Goal: Task Accomplishment & Management: Manage account settings

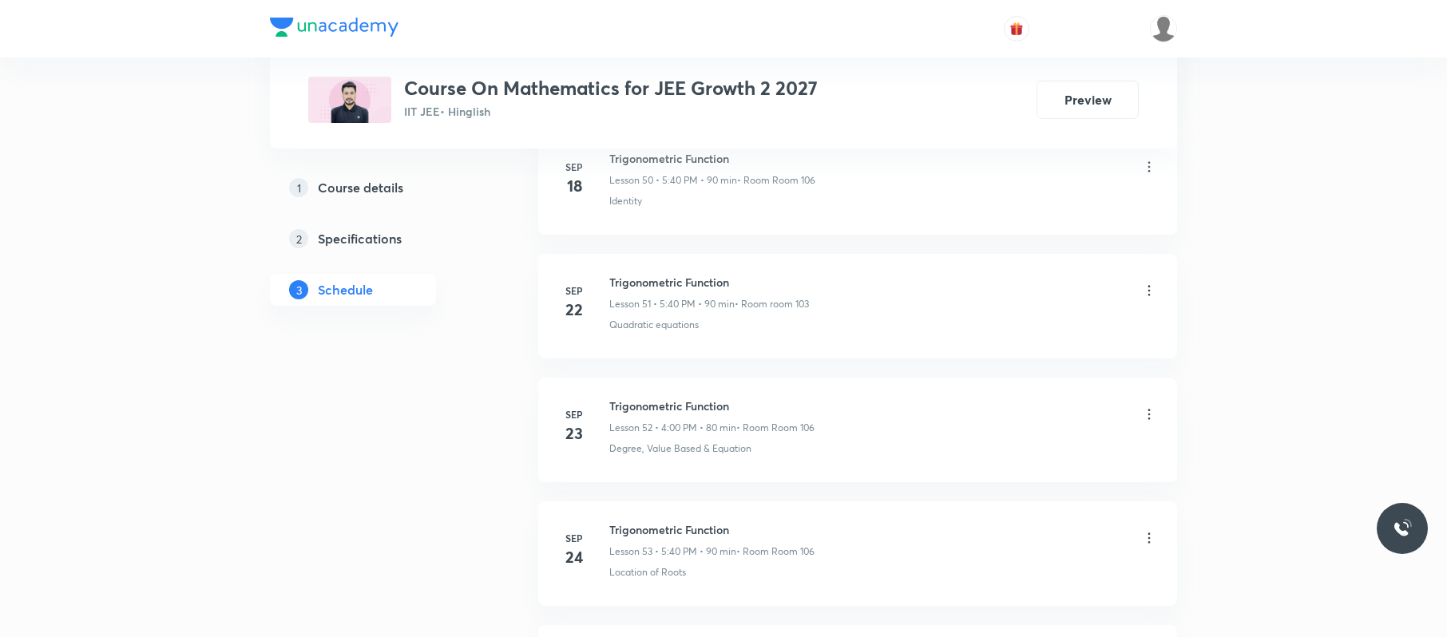
scroll to position [7854, 0]
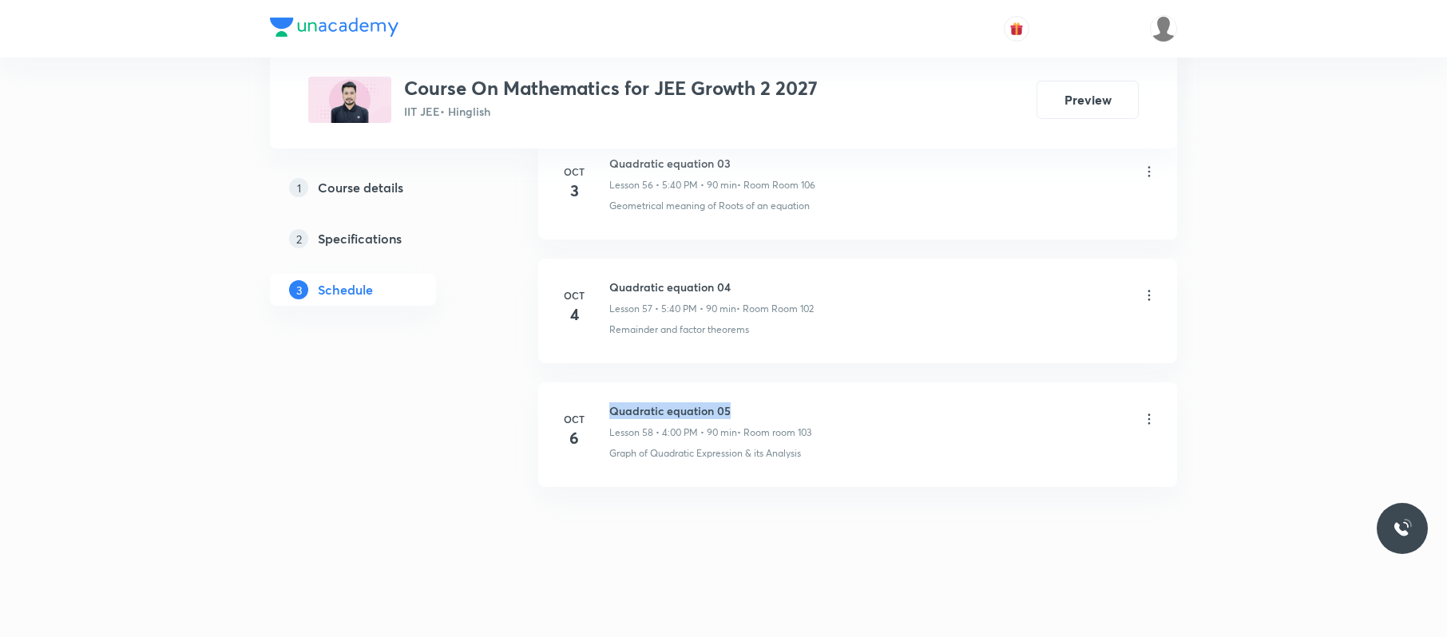
drag, startPoint x: 794, startPoint y: 382, endPoint x: 613, endPoint y: 394, distance: 180.8
click at [613, 394] on li "Oct 6 Quadratic equation 05 Lesson 58 • 4:00 PM • 90 min • Room room 103 Graph …" at bounding box center [857, 434] width 639 height 105
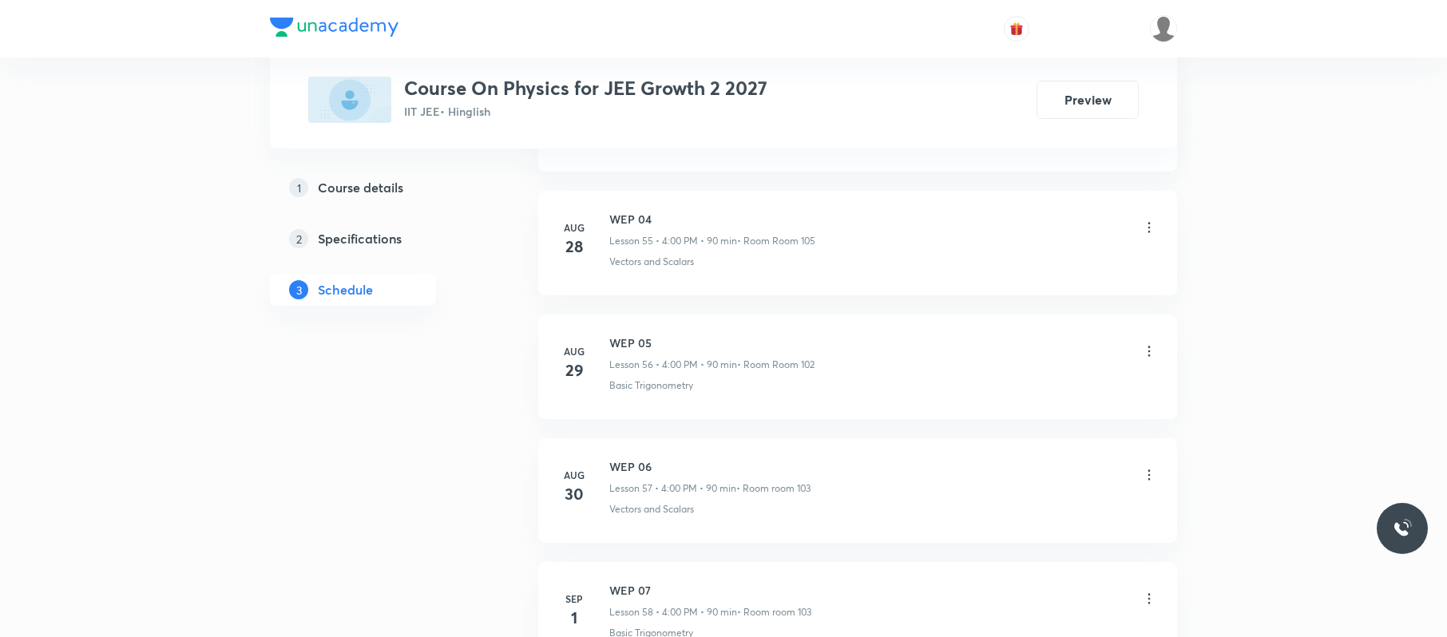
scroll to position [8724, 0]
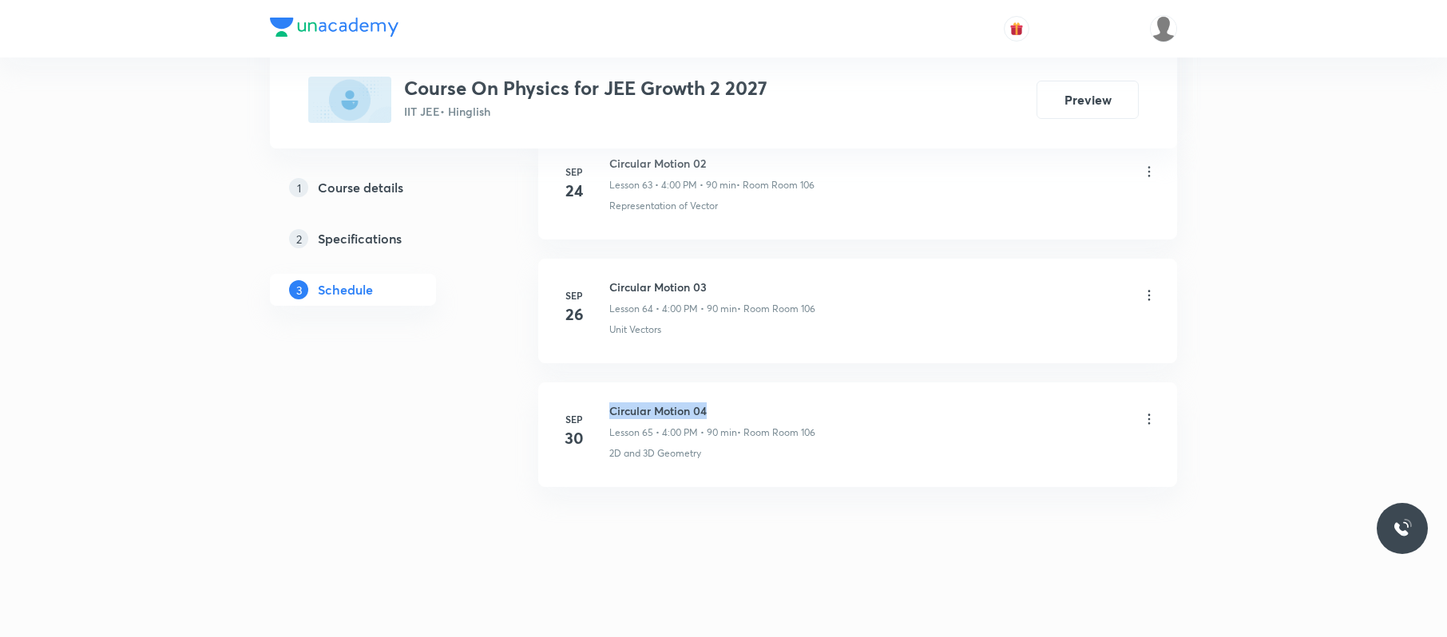
drag, startPoint x: 731, startPoint y: 394, endPoint x: 612, endPoint y: 390, distance: 119.8
click at [612, 390] on li "Sep 30 Circular Motion 04 Lesson 65 • 4:00 PM • 90 min • Room Room 106 2D and 3…" at bounding box center [857, 434] width 639 height 105
copy h6 "Circular Motion 04"
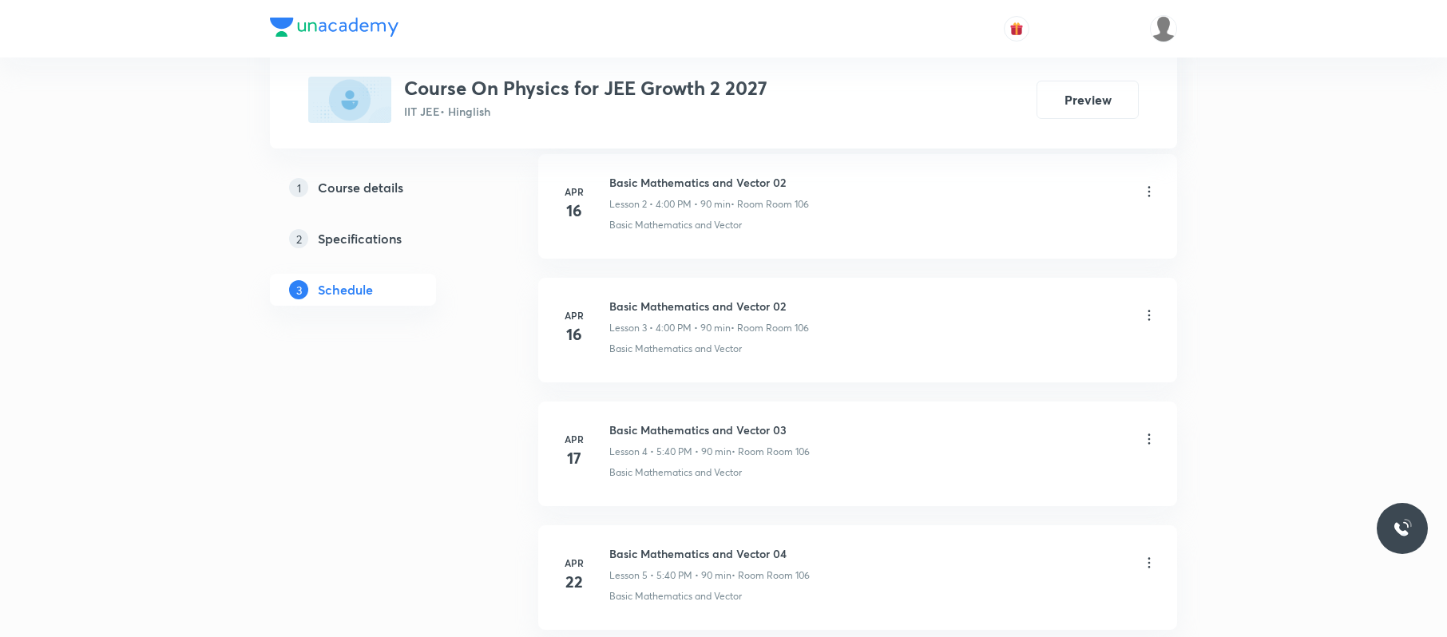
scroll to position [0, 0]
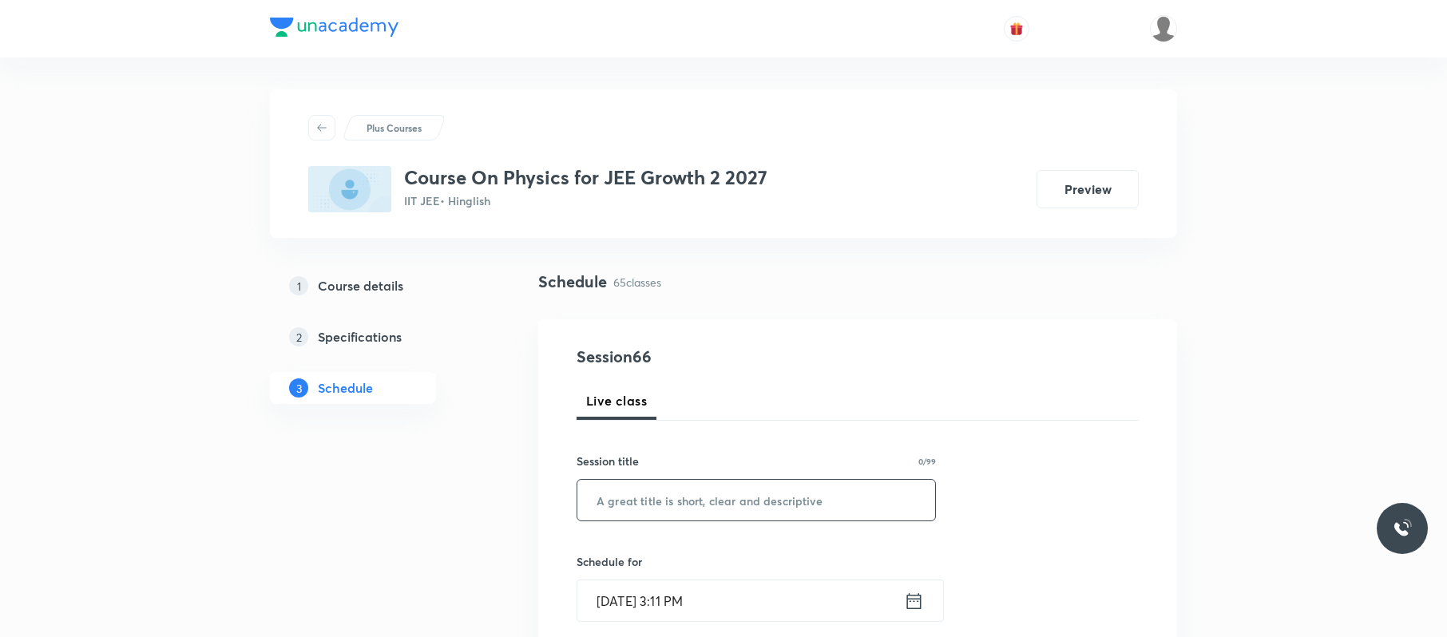
click at [687, 490] on input "text" at bounding box center [756, 500] width 358 height 41
paste input "Circular Motion 04"
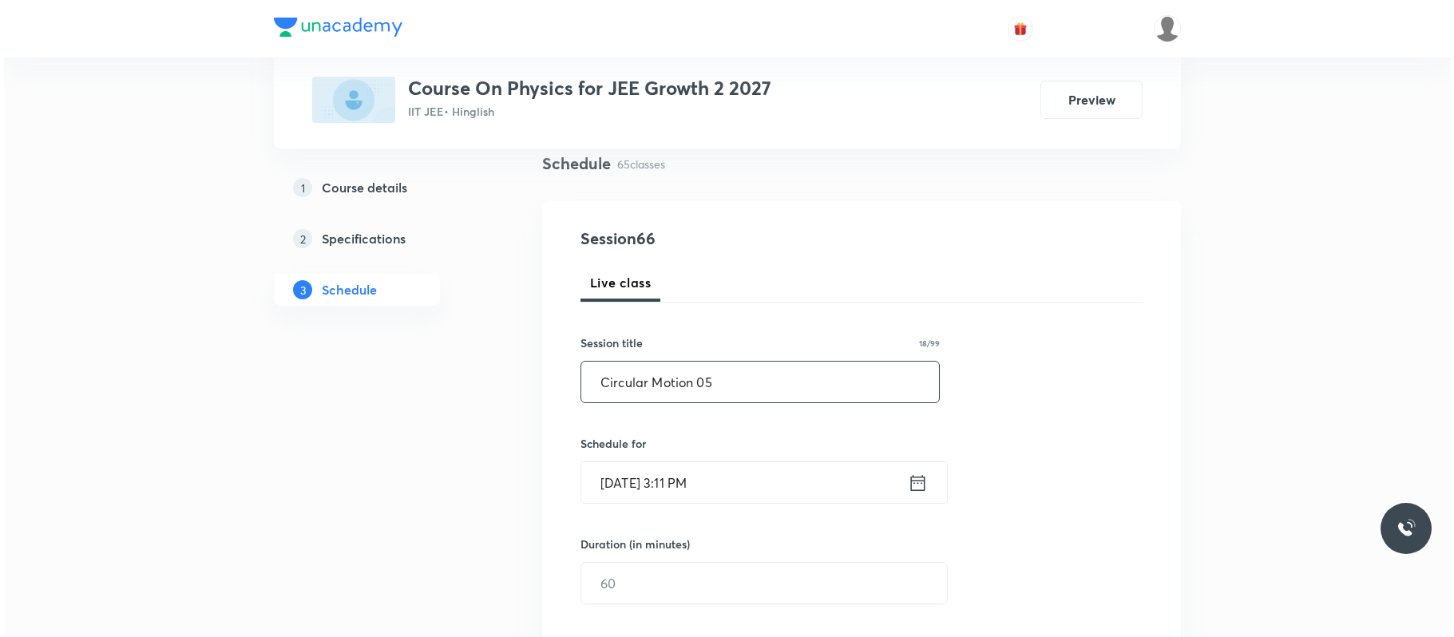
scroll to position [120, 0]
type input "Circular Motion 05"
click at [795, 480] on input "[DATE] 3:11 PM" at bounding box center [740, 481] width 327 height 41
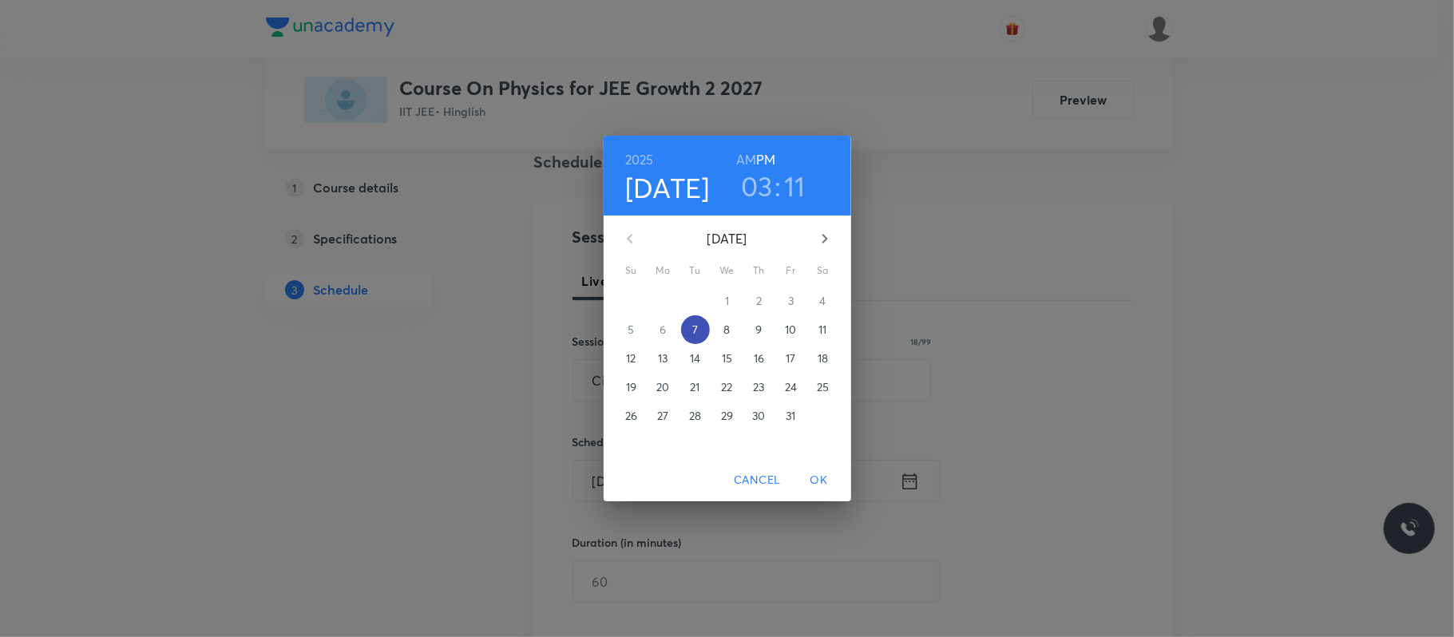
click at [695, 324] on p "7" at bounding box center [695, 330] width 6 height 16
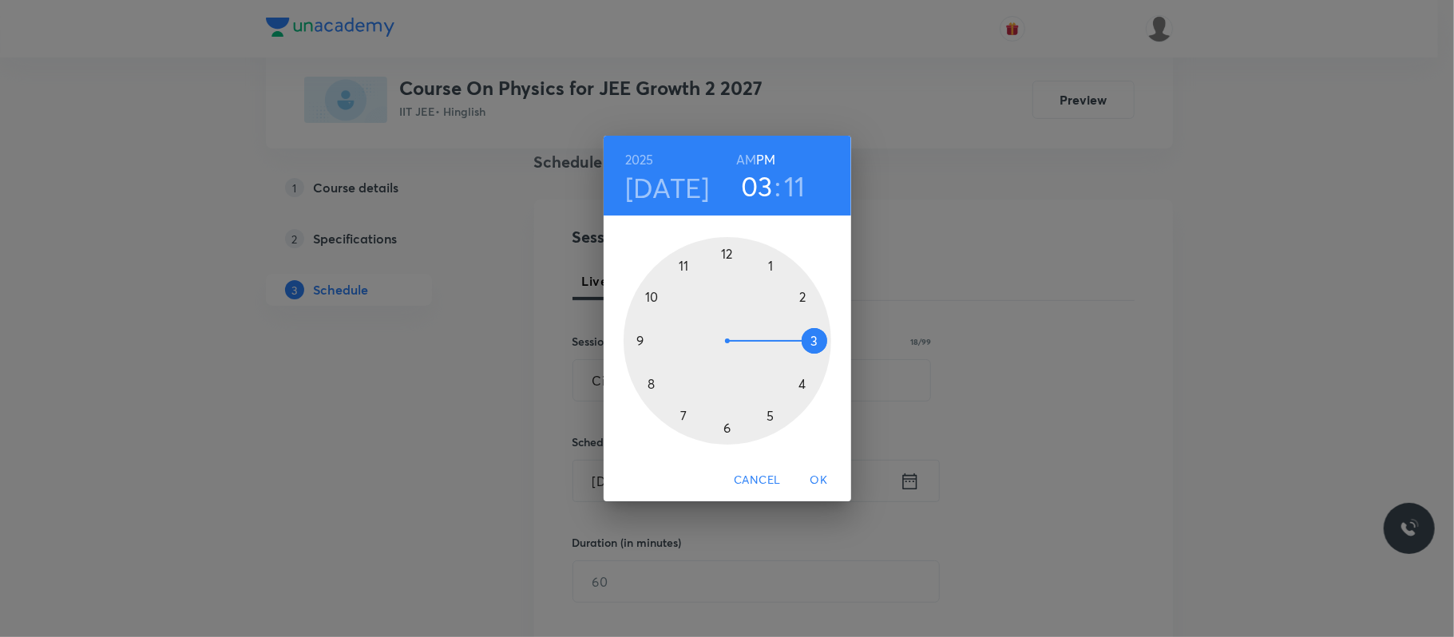
click at [771, 416] on div at bounding box center [728, 341] width 208 height 208
click at [656, 382] on div at bounding box center [728, 341] width 208 height 208
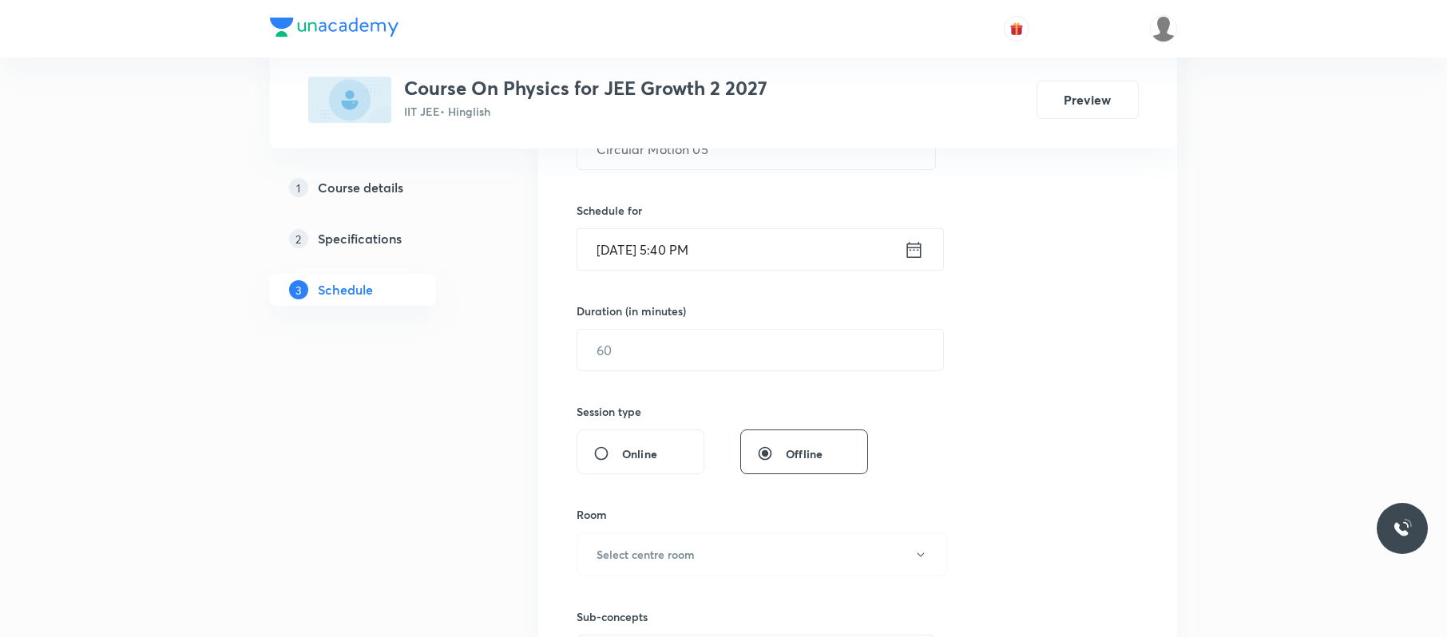
scroll to position [358, 0]
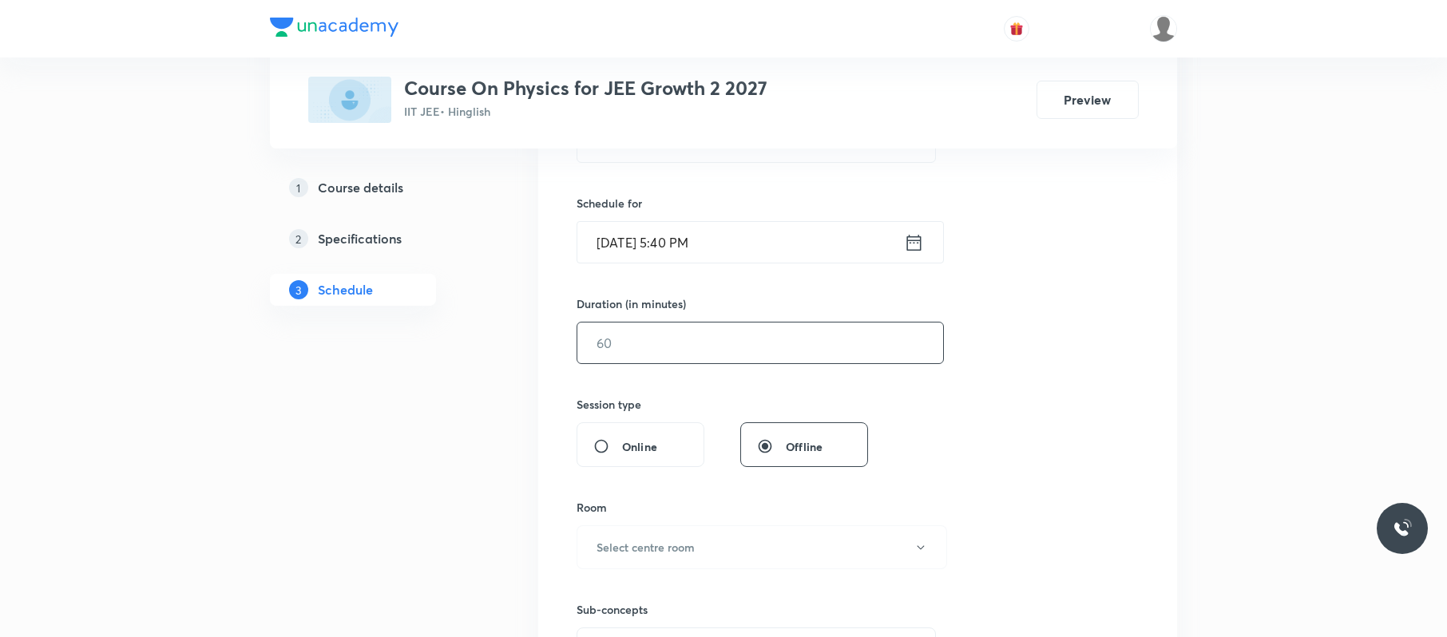
click at [690, 350] on input "text" at bounding box center [760, 343] width 366 height 41
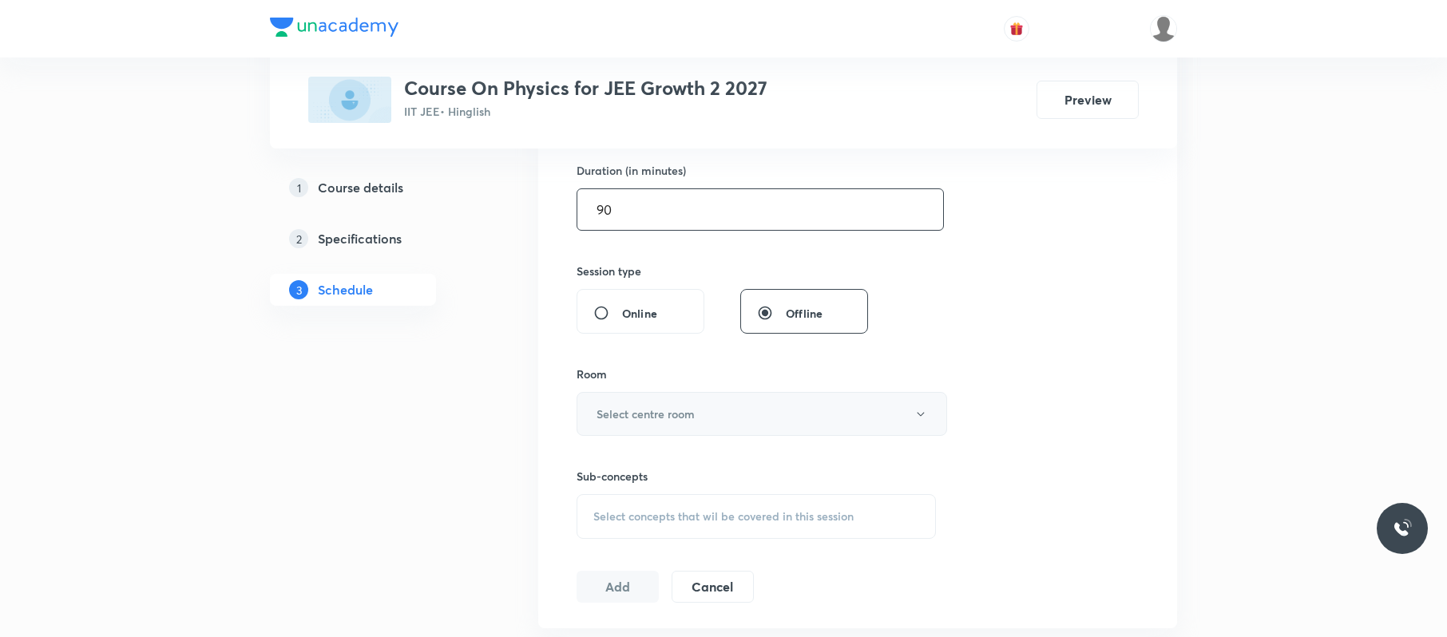
scroll to position [493, 0]
type input "90"
click at [675, 422] on h6 "Select centre room" at bounding box center [645, 413] width 98 height 17
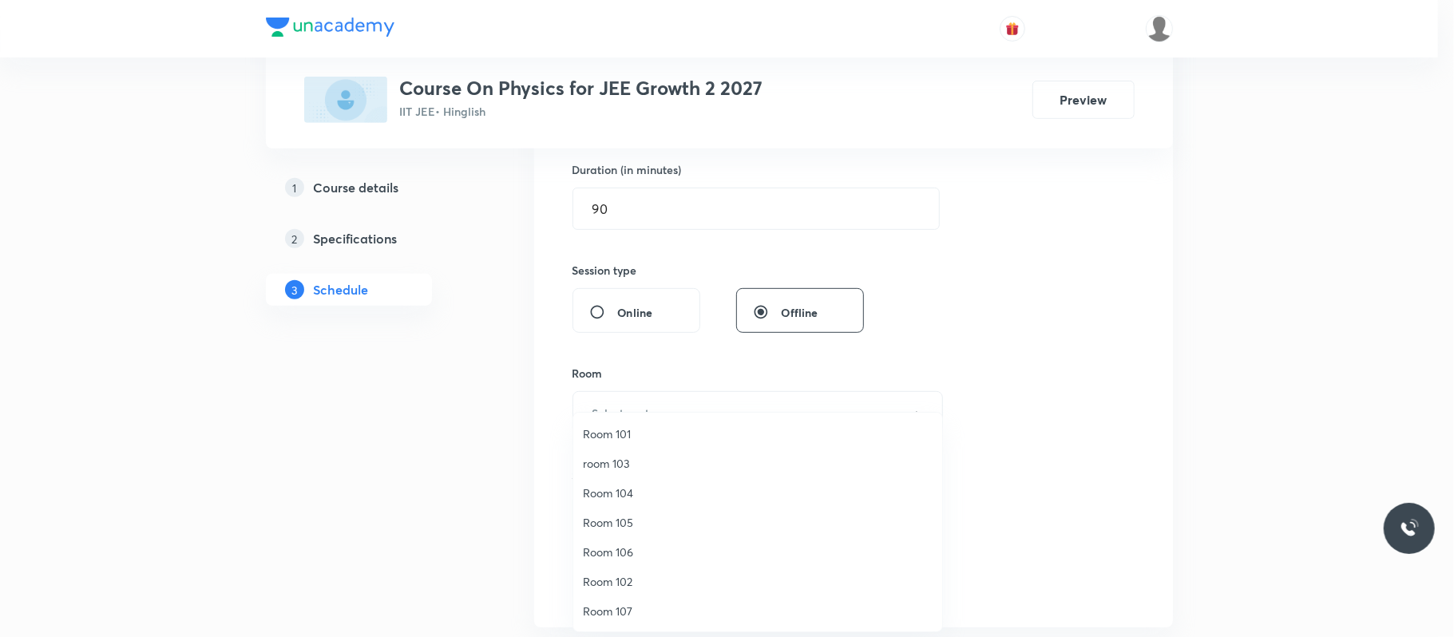
click at [648, 551] on span "Room 106" at bounding box center [758, 552] width 350 height 17
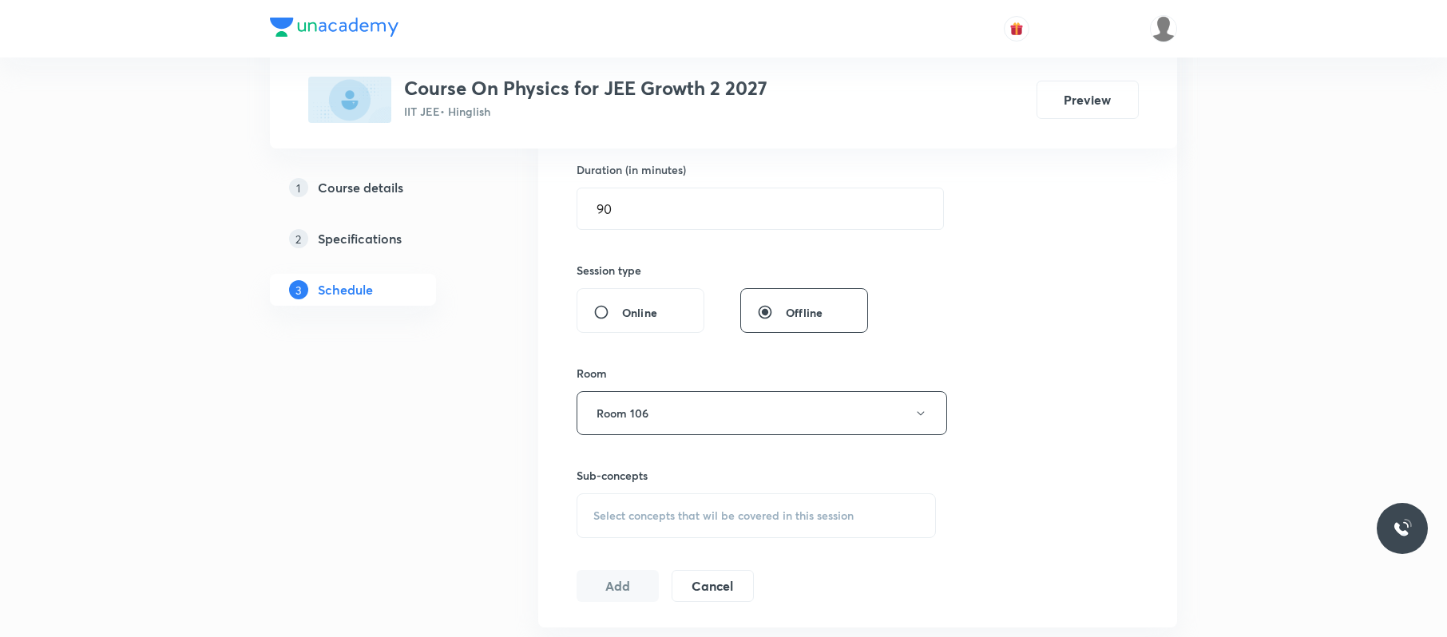
click at [707, 518] on span "Select concepts that wil be covered in this session" at bounding box center [723, 515] width 260 height 13
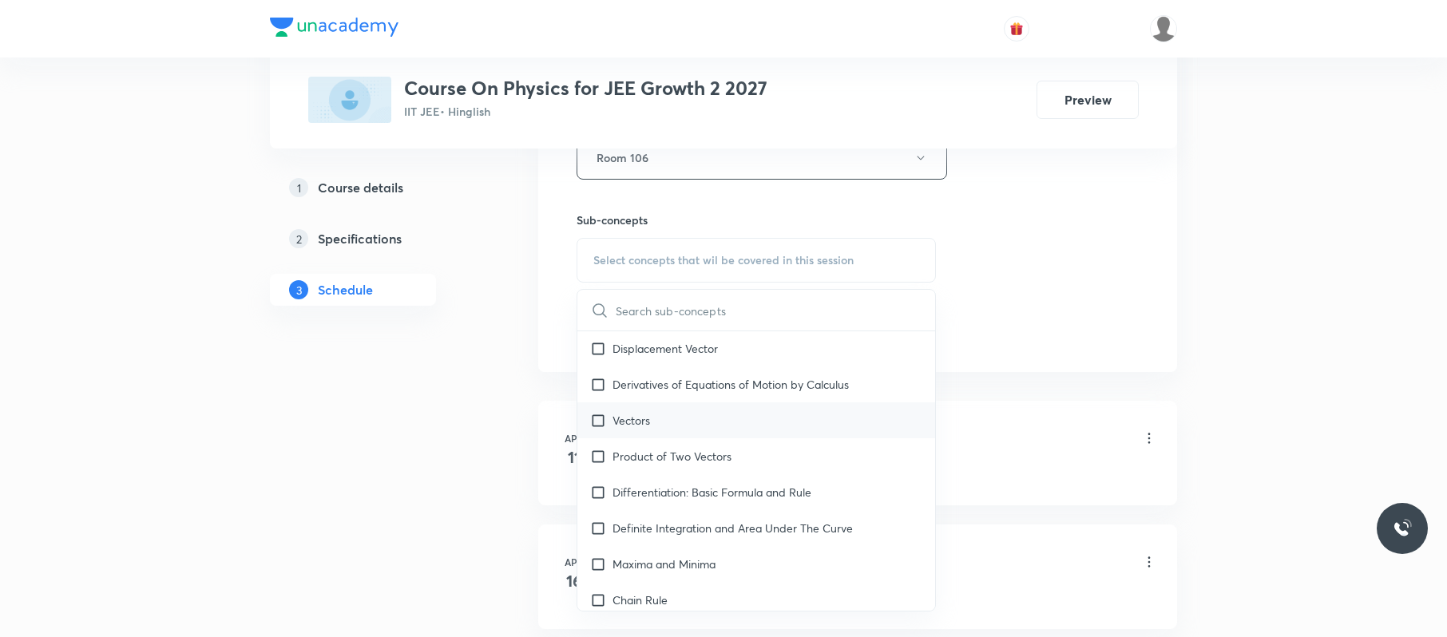
scroll to position [665, 0]
drag, startPoint x: 687, startPoint y: 442, endPoint x: 661, endPoint y: 345, distance: 99.9
click at [687, 438] on div "Vectors" at bounding box center [756, 420] width 358 height 36
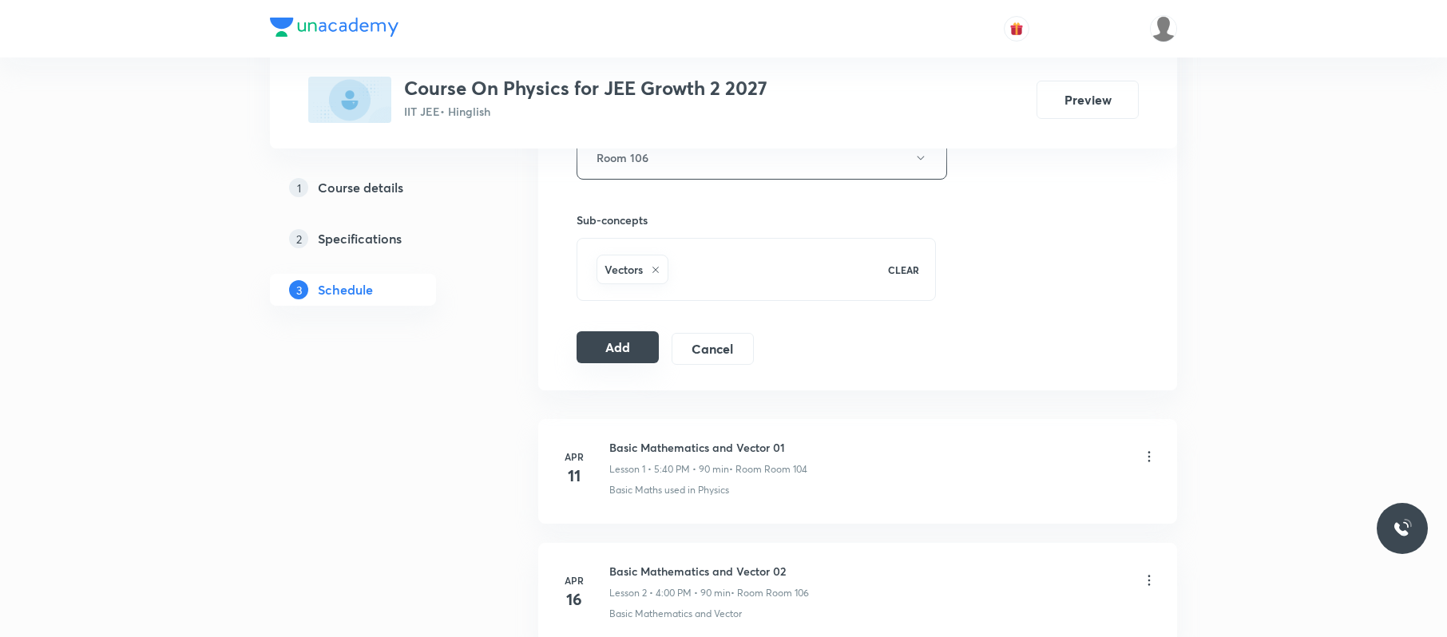
click at [612, 346] on button "Add" at bounding box center [617, 347] width 82 height 32
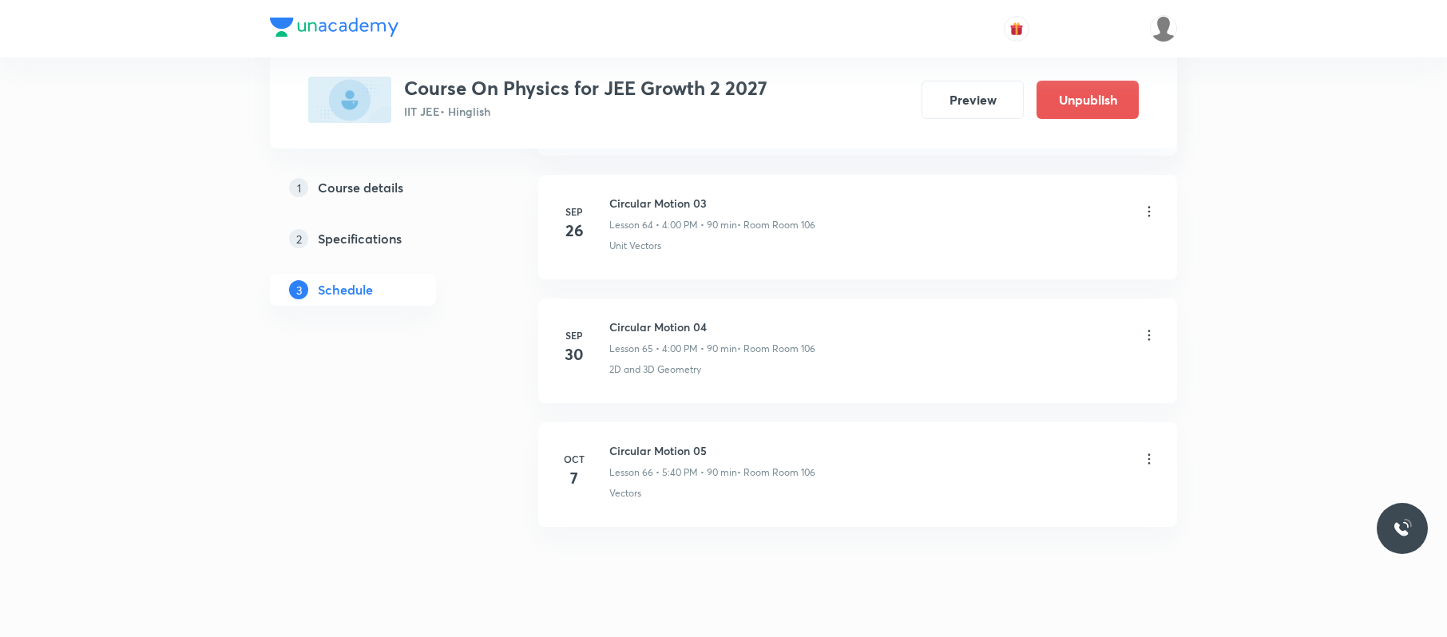
scroll to position [8113, 0]
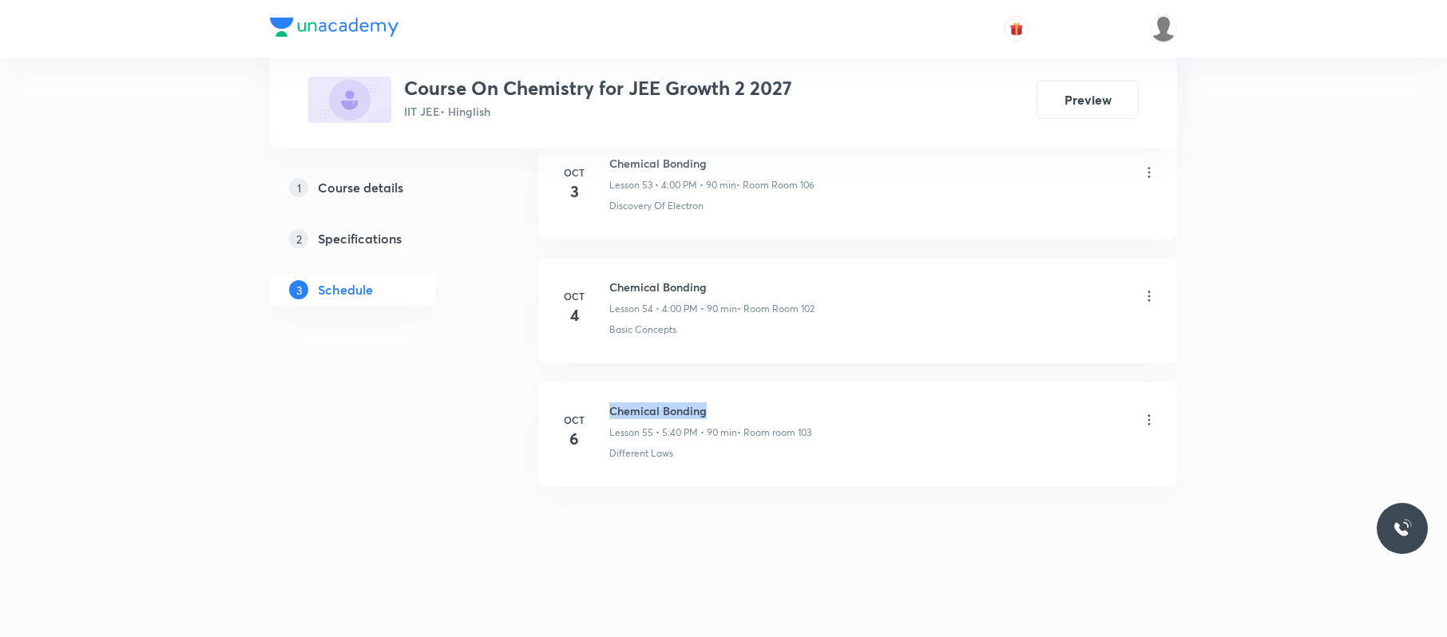
drag, startPoint x: 726, startPoint y: 391, endPoint x: 597, endPoint y: 384, distance: 128.7
click at [597, 384] on li "[DATE] Chemical Bonding Lesson 55 • 5:40 PM • 90 min • Room room 103 Different …" at bounding box center [857, 434] width 639 height 105
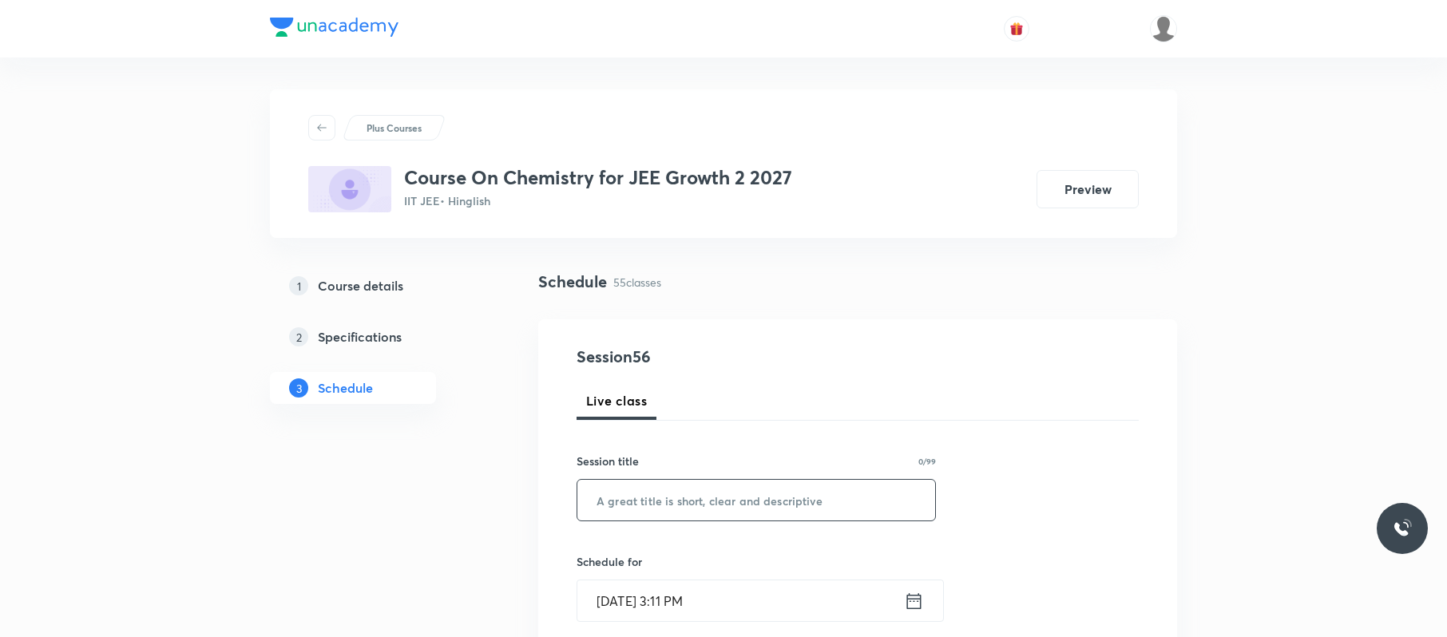
click at [685, 497] on input "text" at bounding box center [756, 500] width 358 height 41
paste input "Chemical Bonding"
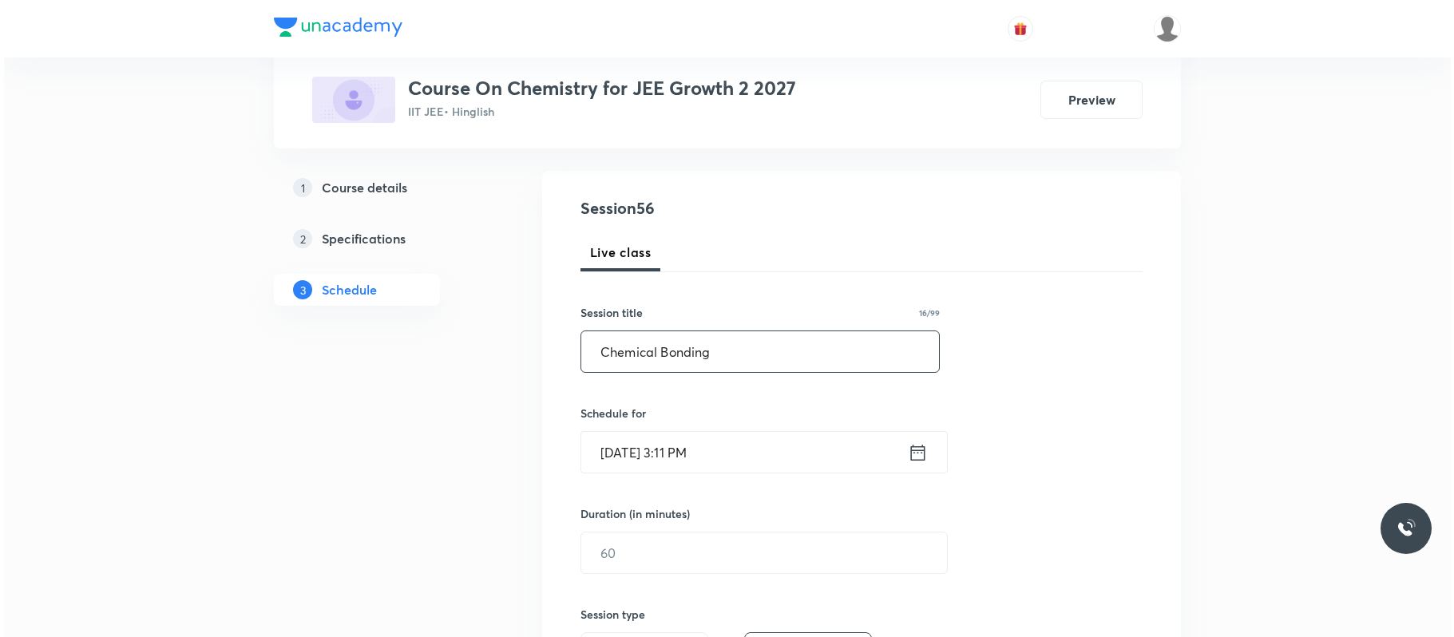
scroll to position [151, 0]
type input "Chemical Bonding"
click at [799, 452] on input "[DATE] 3:11 PM" at bounding box center [740, 450] width 327 height 41
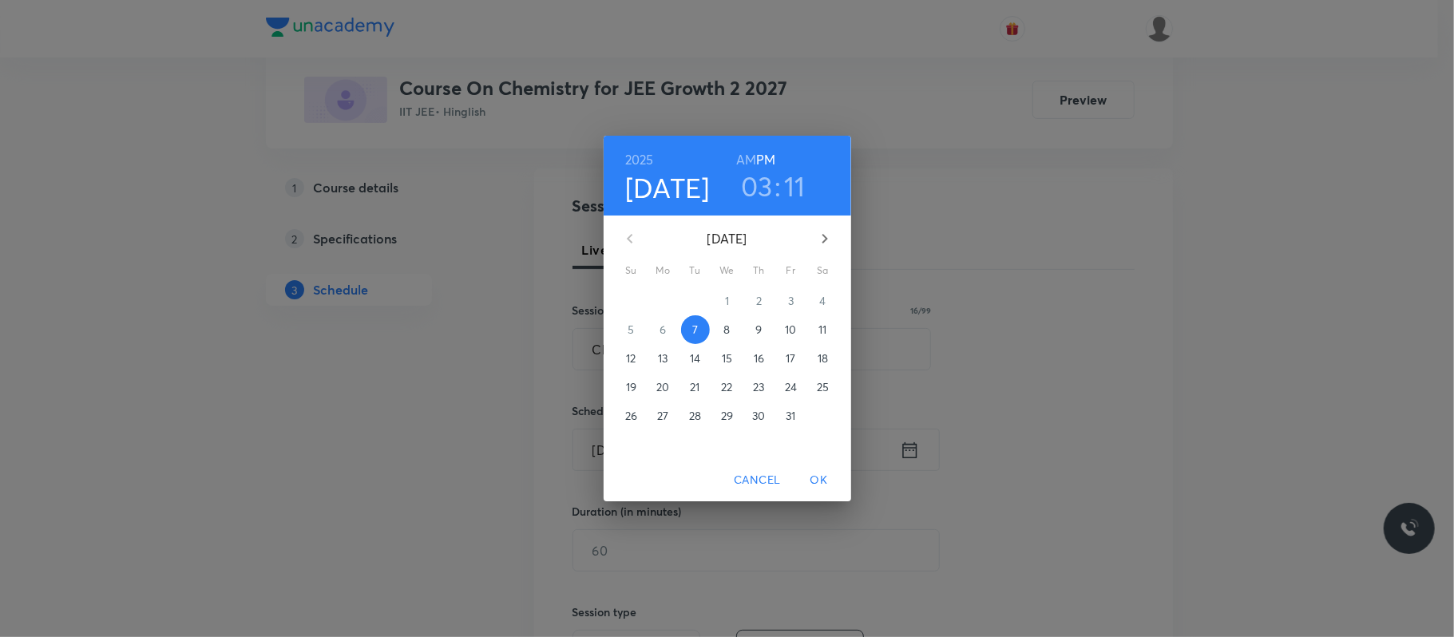
click at [751, 179] on h3 "03" at bounding box center [757, 186] width 32 height 34
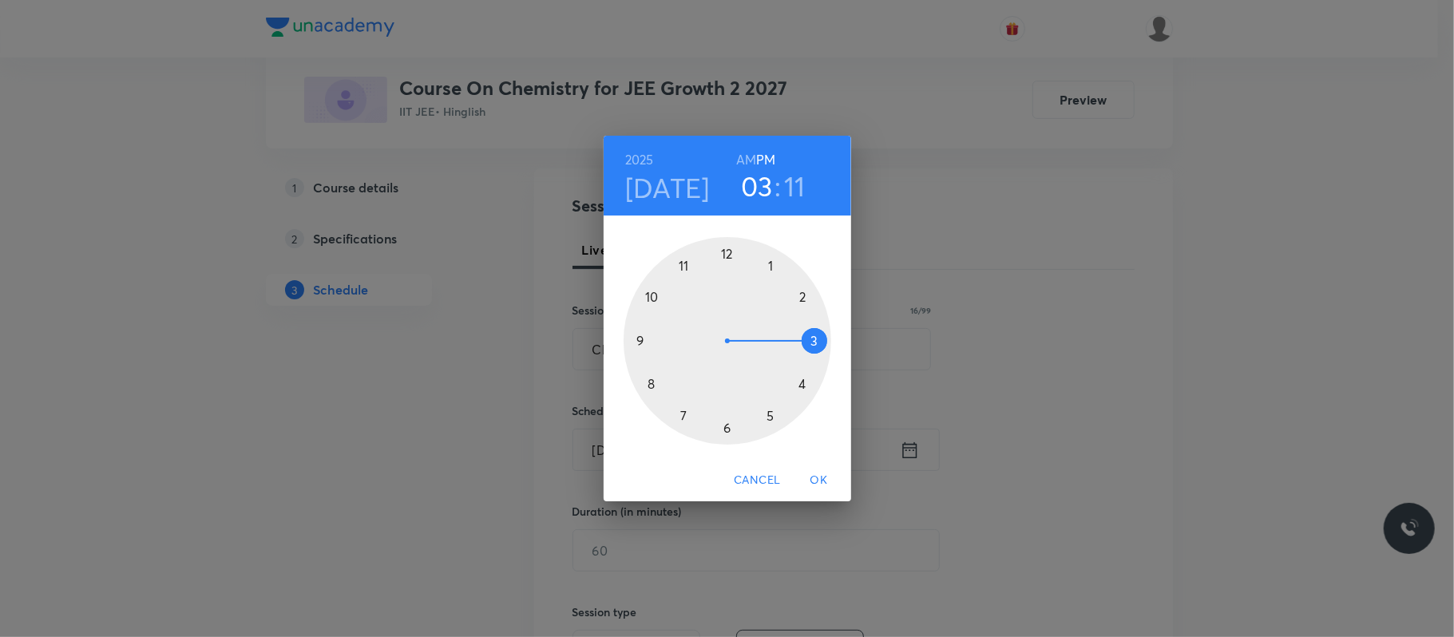
click at [802, 383] on div at bounding box center [728, 341] width 208 height 208
click at [730, 254] on div at bounding box center [728, 341] width 208 height 208
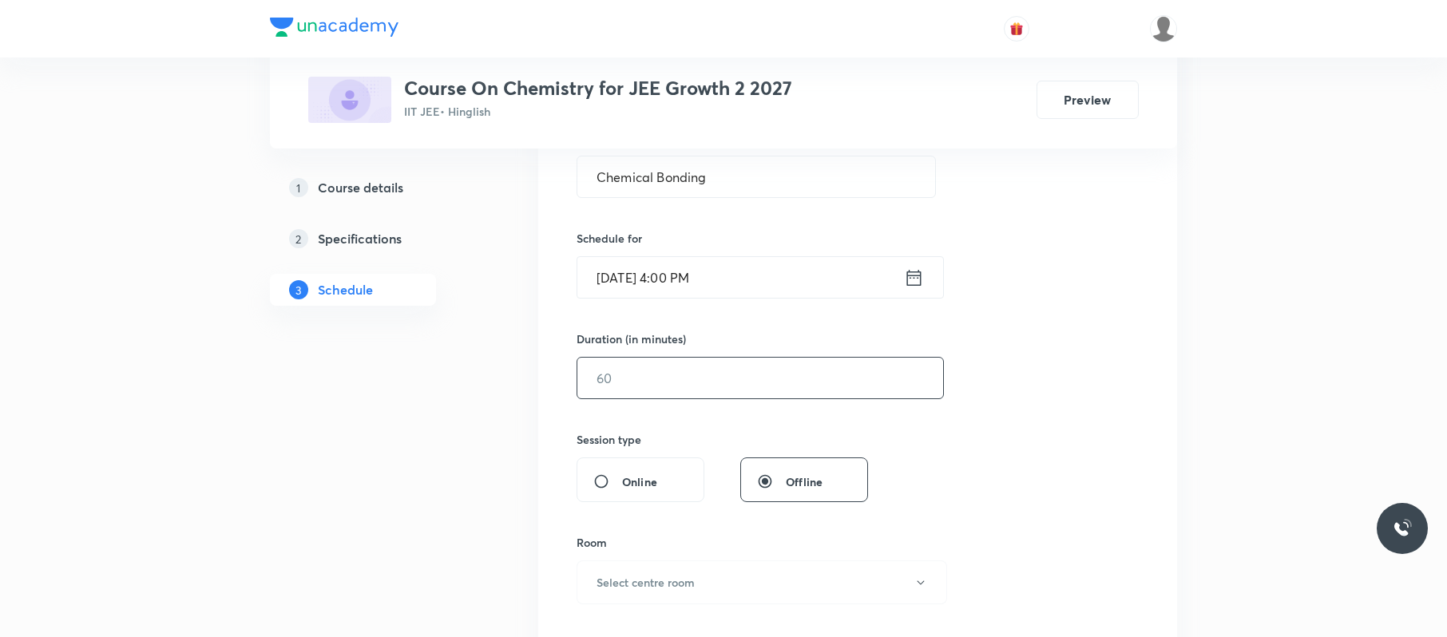
scroll to position [324, 0]
click at [694, 387] on input "text" at bounding box center [760, 377] width 366 height 41
type input "0"
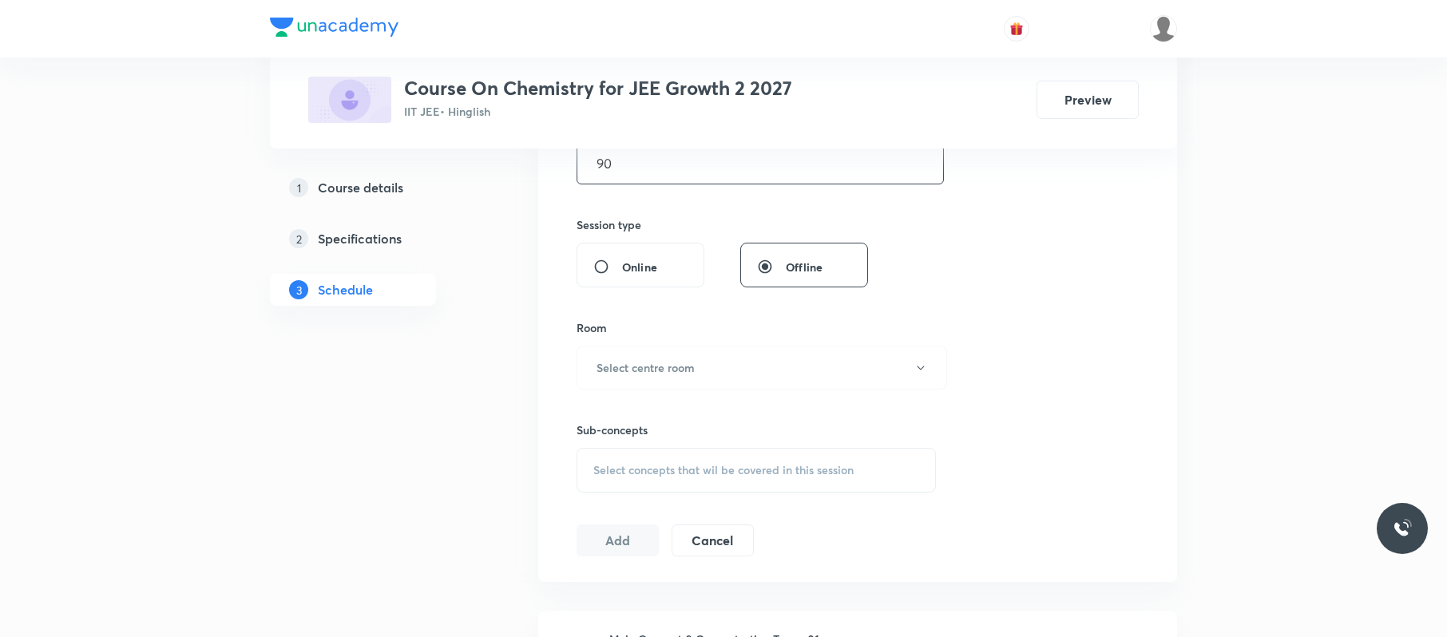
scroll to position [553, 0]
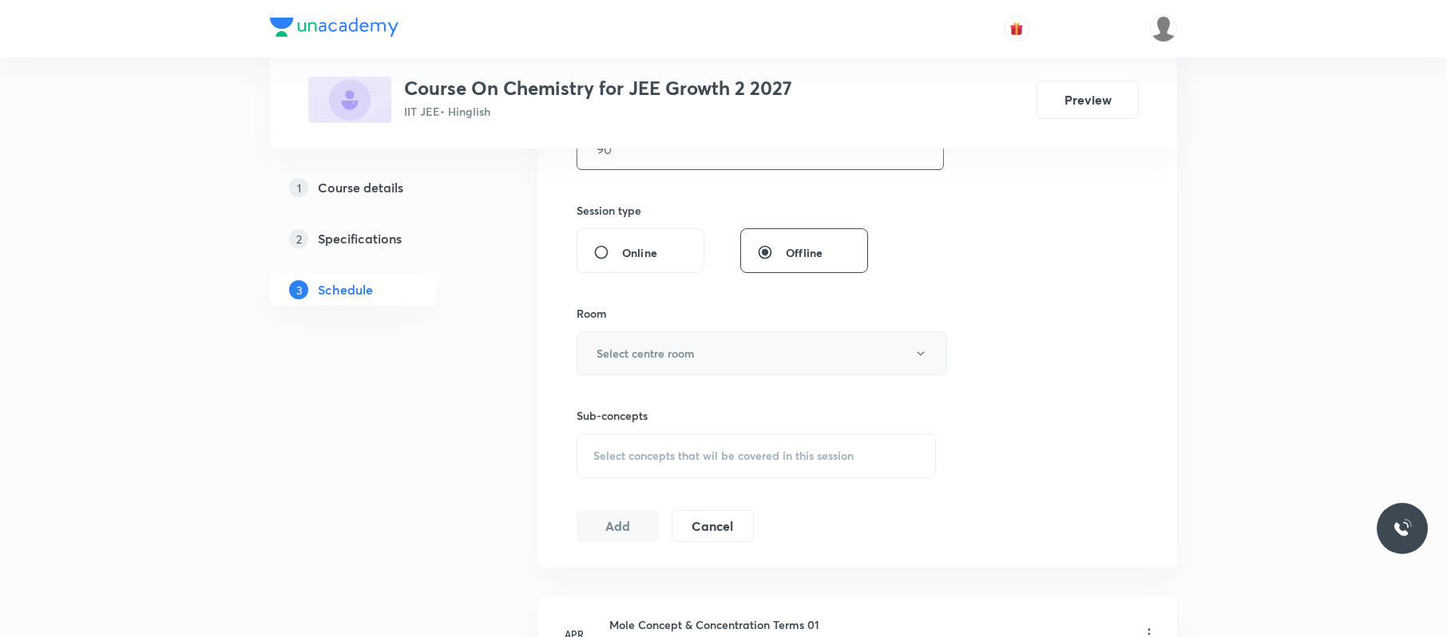
type input "90"
click at [712, 358] on button "Select centre room" at bounding box center [761, 353] width 370 height 44
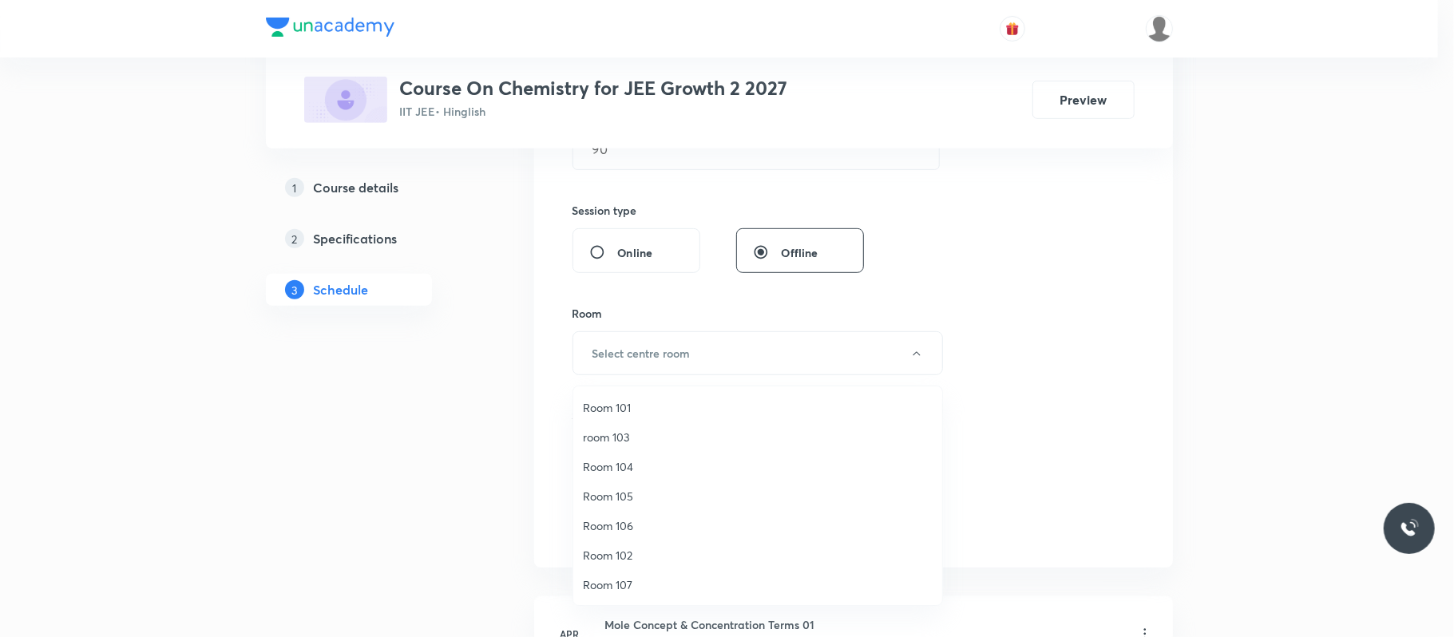
click at [596, 525] on span "Room 106" at bounding box center [758, 525] width 350 height 17
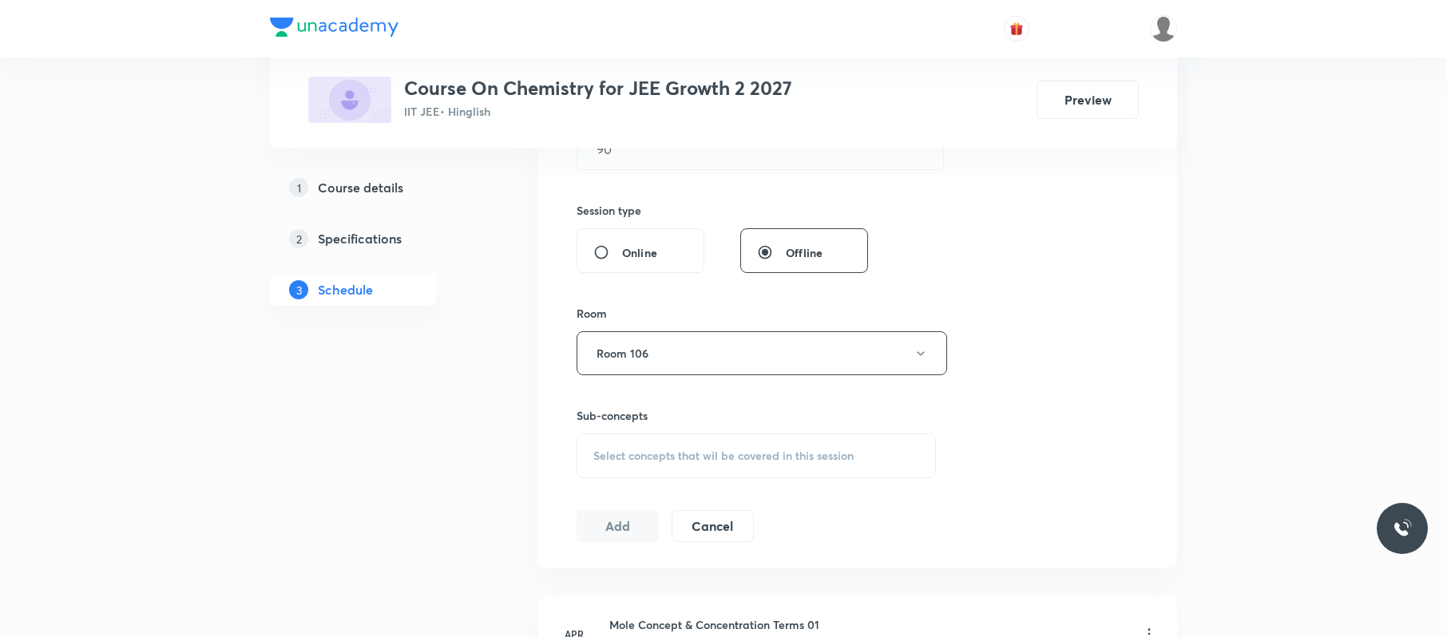
click at [850, 461] on span "Select concepts that wil be covered in this session" at bounding box center [723, 456] width 260 height 13
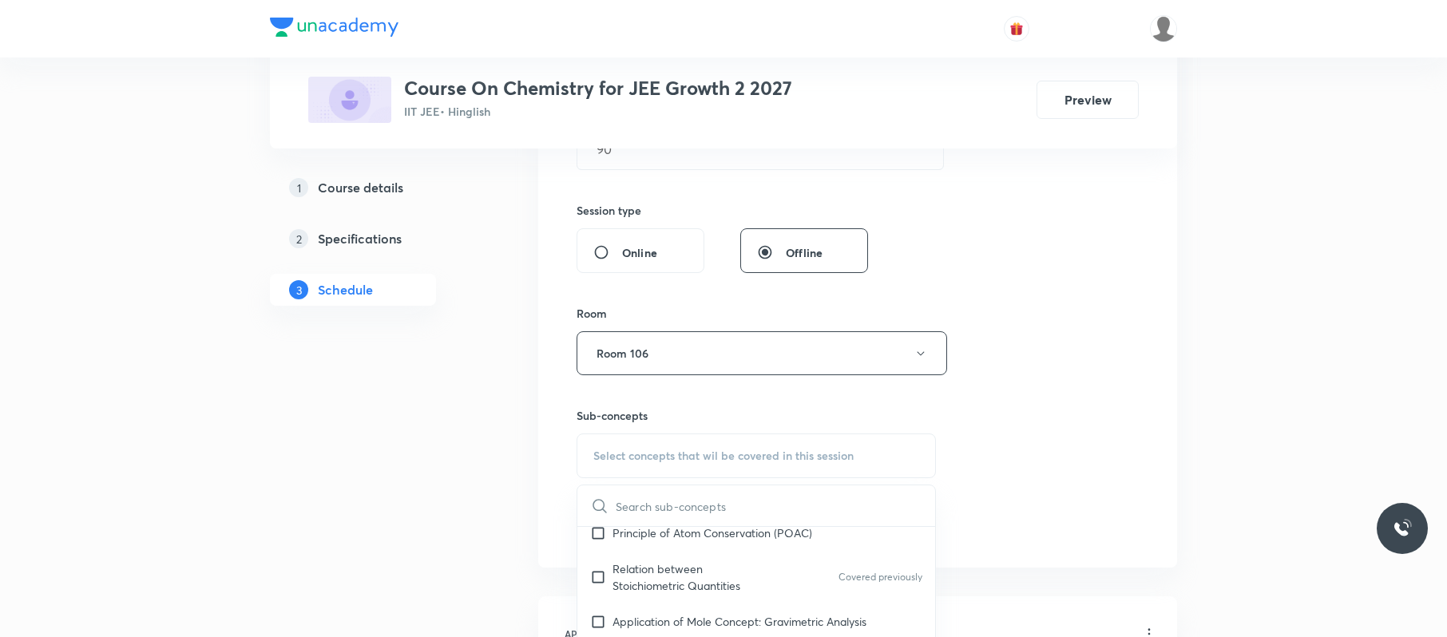
scroll to position [336, 0]
drag, startPoint x: 682, startPoint y: 583, endPoint x: 1313, endPoint y: 422, distance: 650.8
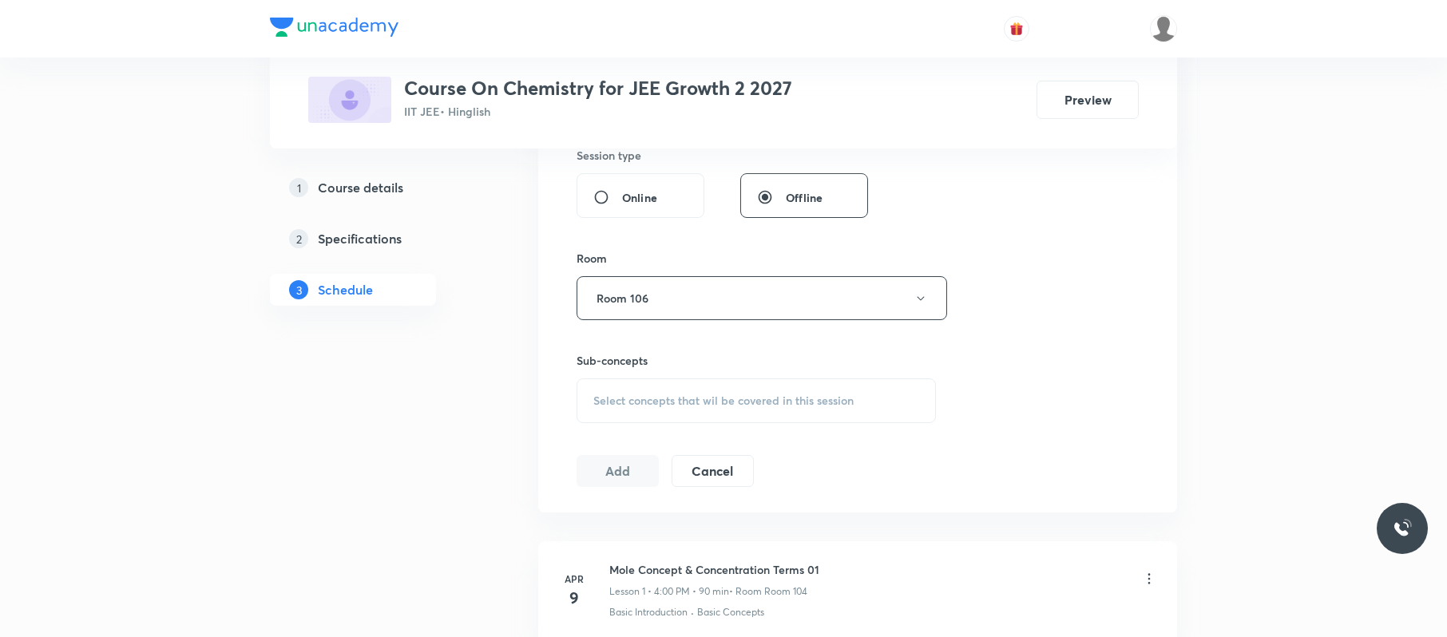
scroll to position [608, 0]
click at [786, 414] on div "Select concepts that wil be covered in this session" at bounding box center [755, 400] width 359 height 45
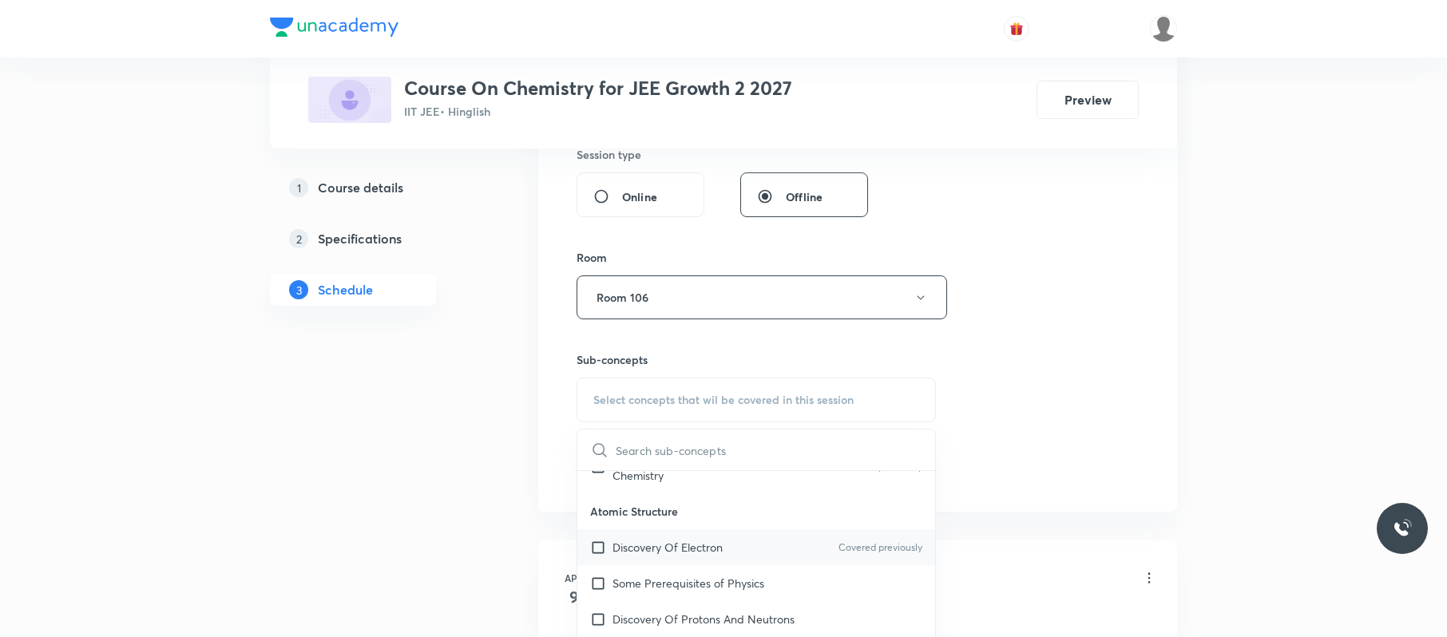
scroll to position [588, 0]
drag, startPoint x: 659, startPoint y: 544, endPoint x: 1128, endPoint y: 441, distance: 479.9
click at [662, 544] on p "Discovery Of Electron" at bounding box center [667, 545] width 110 height 17
click at [1062, 410] on div "Session 56 Live class Session title 16/99 Chemical Bonding ​ Schedule for [DATE…" at bounding box center [857, 112] width 562 height 750
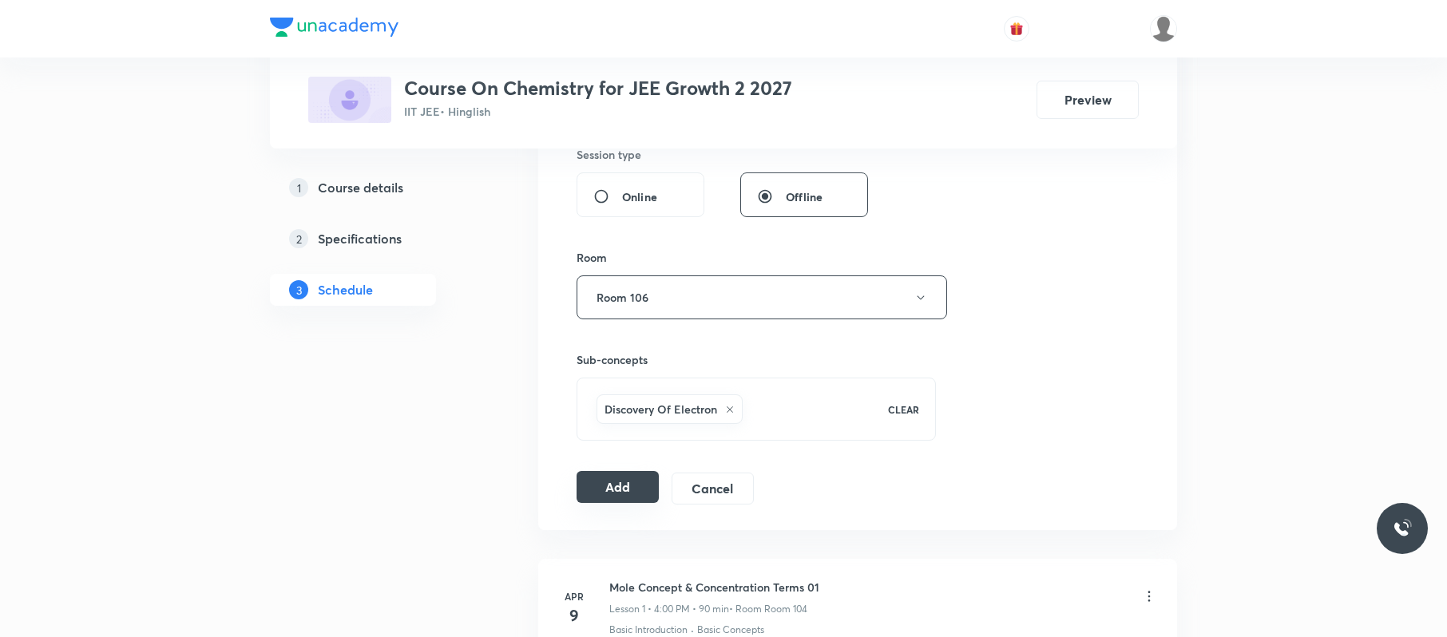
click at [612, 484] on button "Add" at bounding box center [617, 487] width 82 height 32
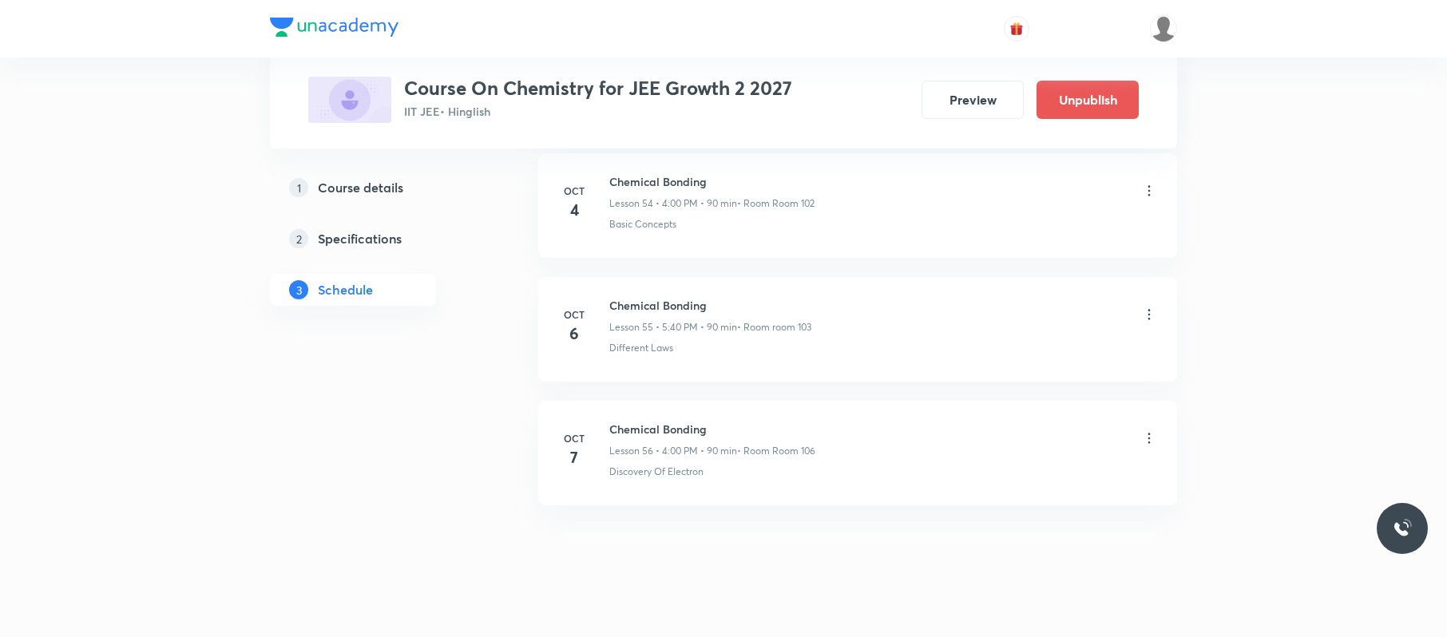
scroll to position [6870, 0]
